Goal: Task Accomplishment & Management: Use online tool/utility

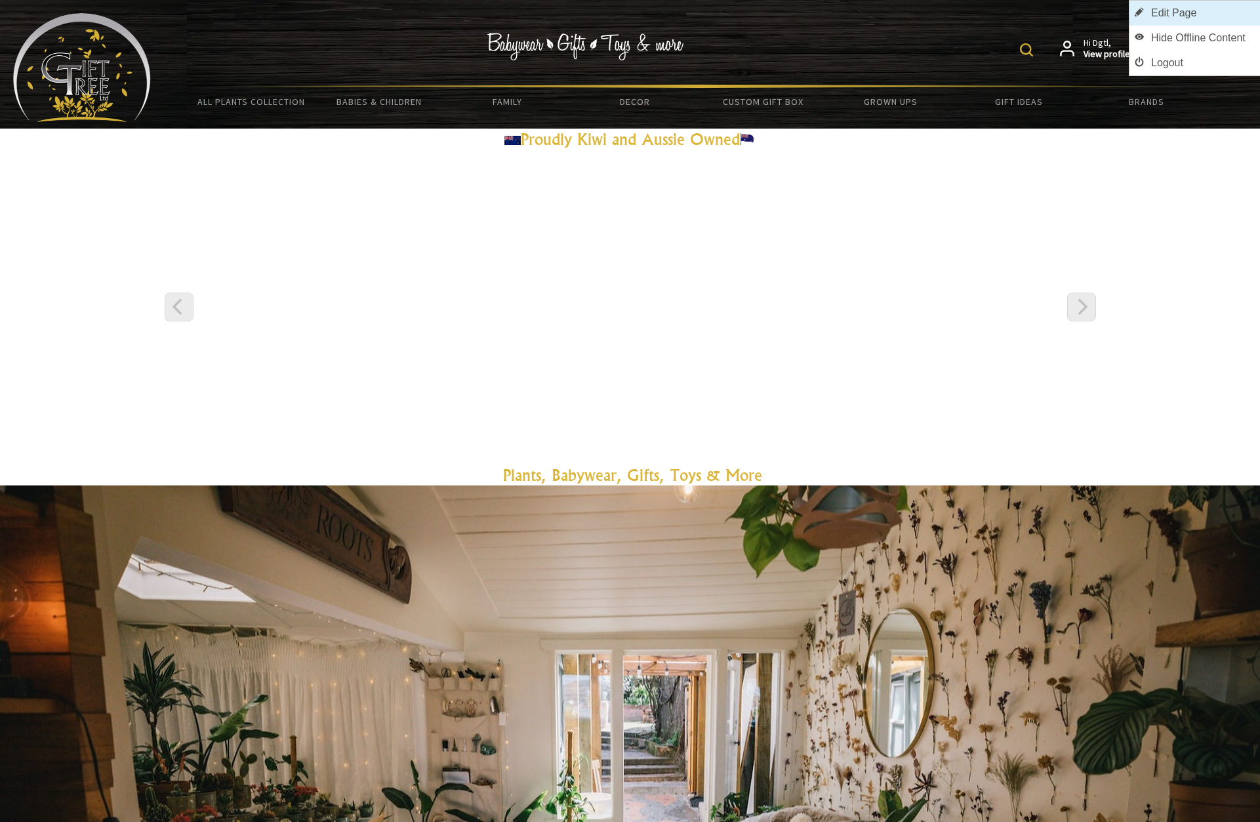
click at [1213, 16] on link "Edit Page" at bounding box center [1194, 13] width 131 height 25
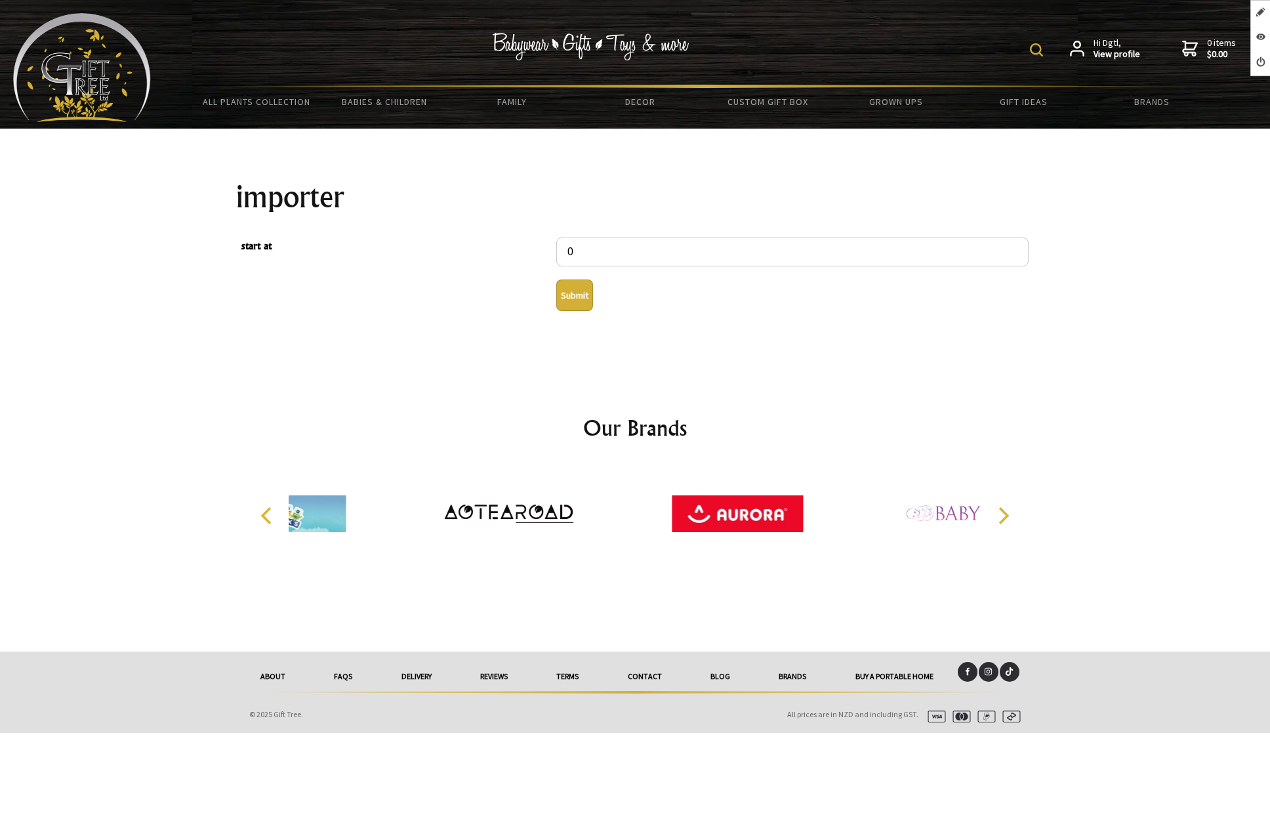
click at [578, 306] on button "Submit" at bounding box center [574, 294] width 37 height 31
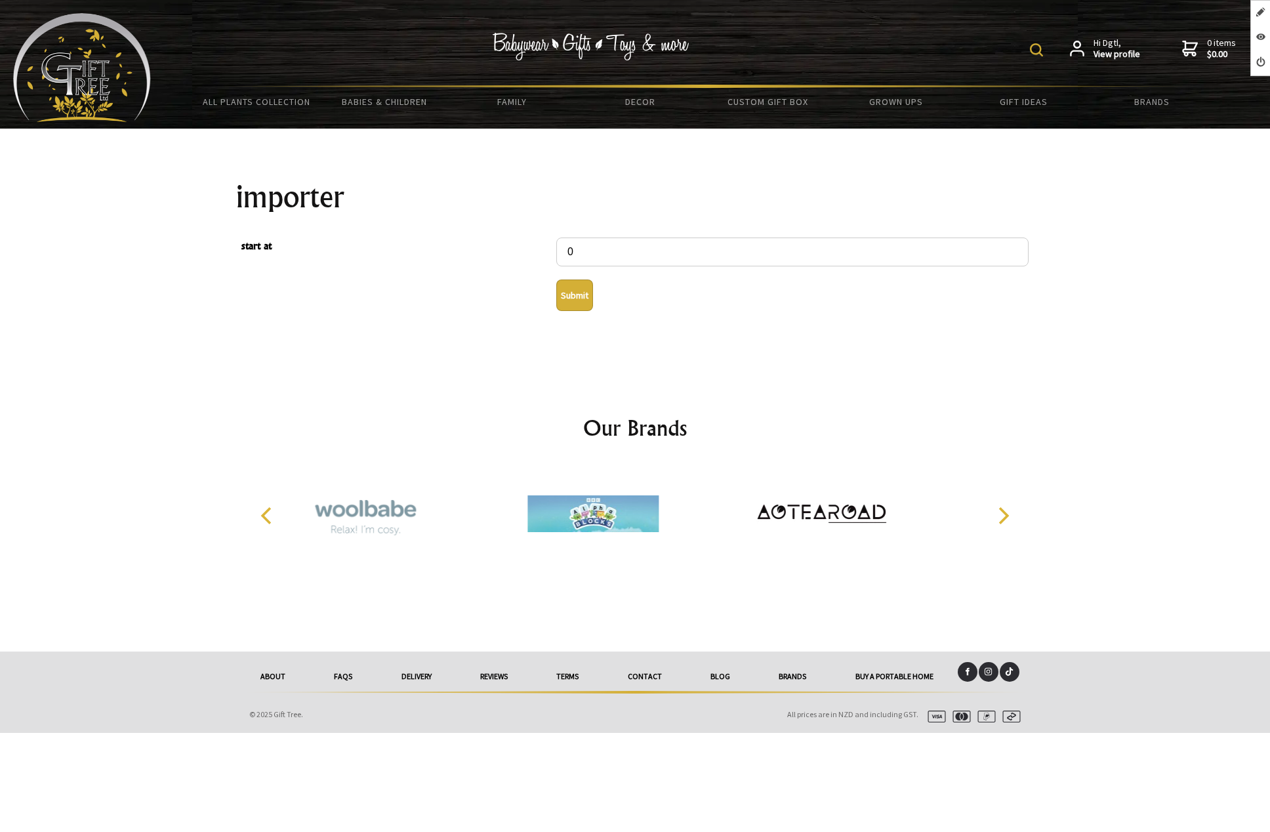
click at [569, 298] on button "Submit" at bounding box center [574, 294] width 37 height 31
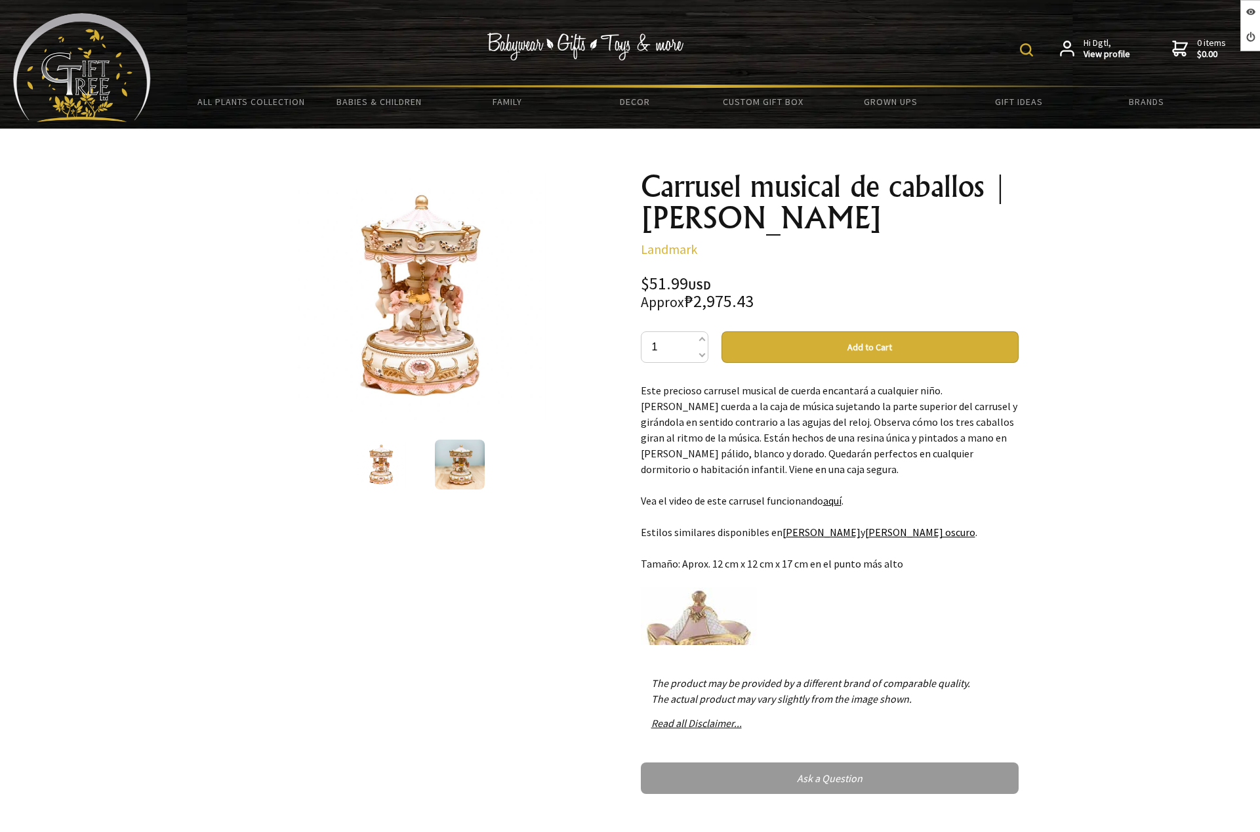
click at [198, 604] on div at bounding box center [630, 487] width 1260 height 716
click at [96, 91] on img at bounding box center [82, 67] width 138 height 109
